Goal: Information Seeking & Learning: Learn about a topic

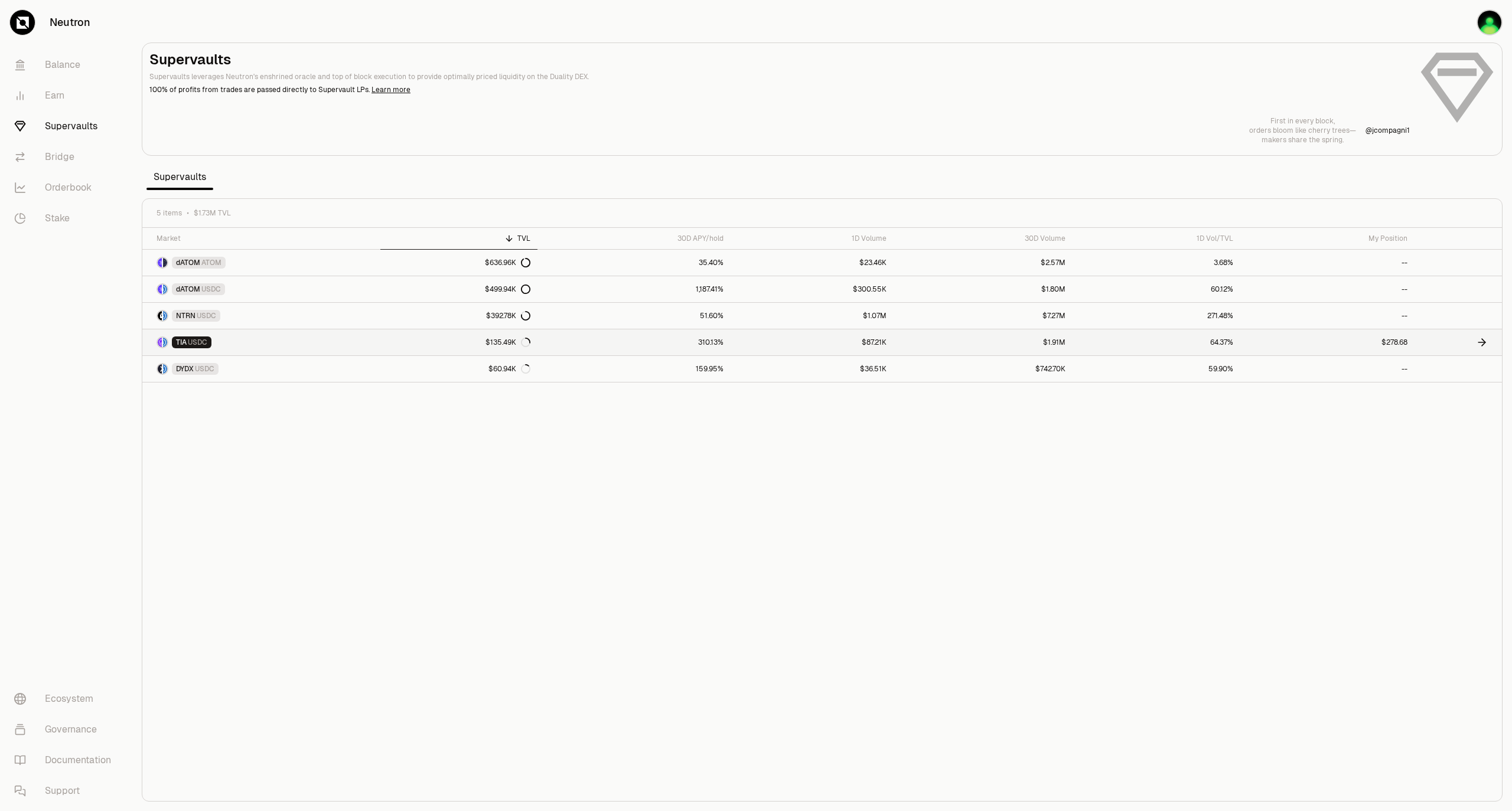
click at [445, 344] on link "$135.49K" at bounding box center [459, 342] width 157 height 26
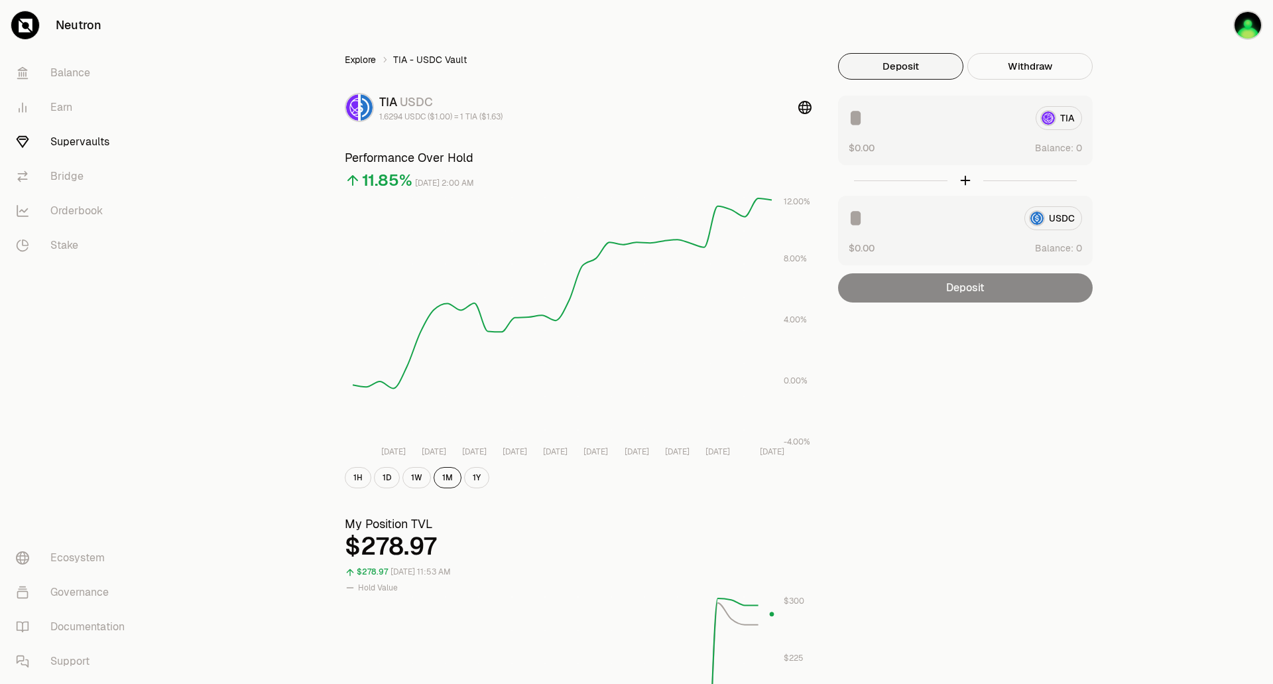
click at [346, 58] on link "Explore" at bounding box center [360, 59] width 31 height 13
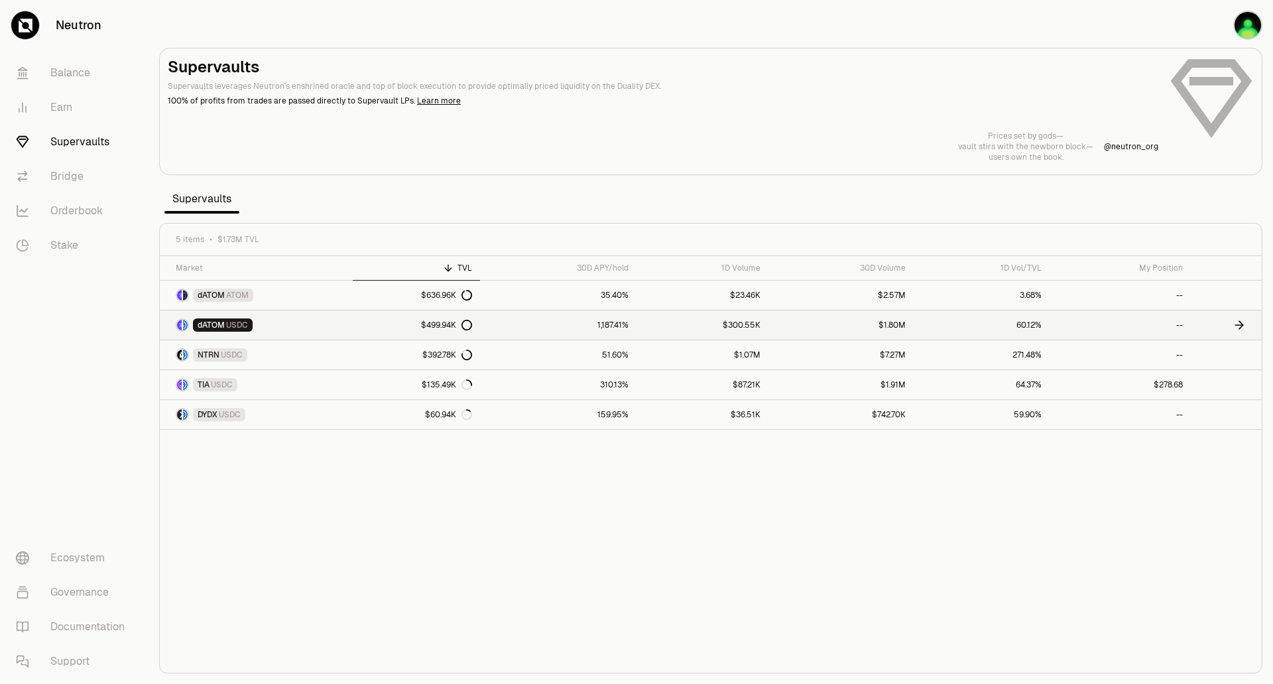
click at [702, 327] on link "$300.55K" at bounding box center [703, 324] width 133 height 29
